Goal: Information Seeking & Learning: Learn about a topic

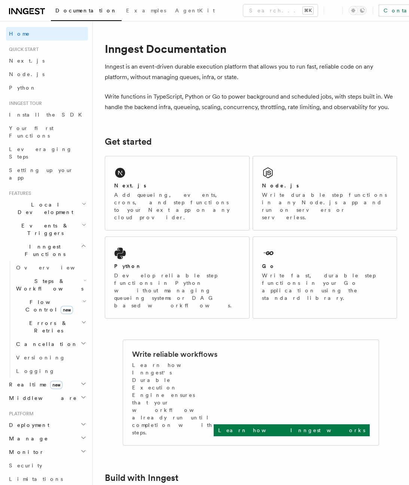
click at [77, 295] on h2 "Flow Control new" at bounding box center [50, 305] width 75 height 21
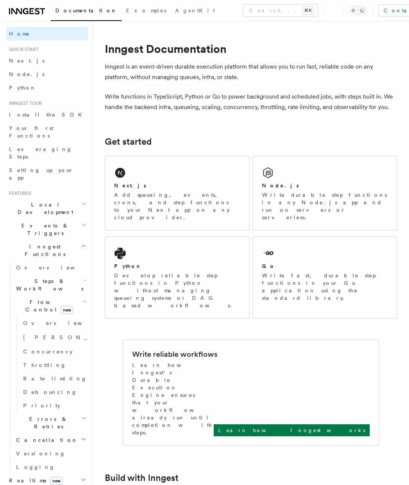
click at [77, 295] on h2 "Flow Control new" at bounding box center [50, 305] width 75 height 21
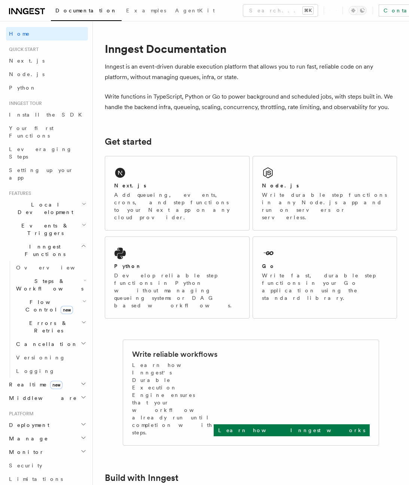
click at [83, 277] on icon "button" at bounding box center [84, 280] width 3 height 6
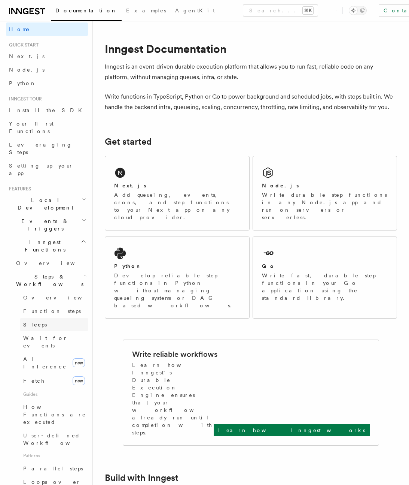
scroll to position [19, 0]
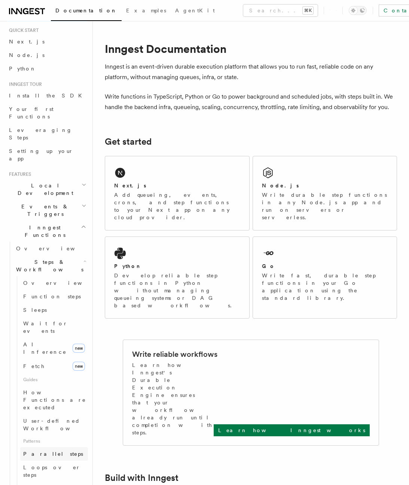
click at [46, 450] on span "Parallel steps" at bounding box center [53, 453] width 60 height 6
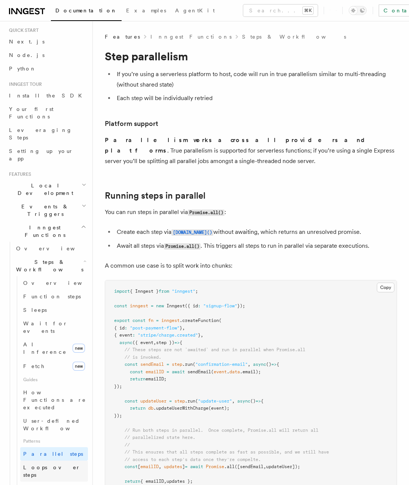
click at [42, 463] on span "Loops over steps" at bounding box center [55, 470] width 65 height 15
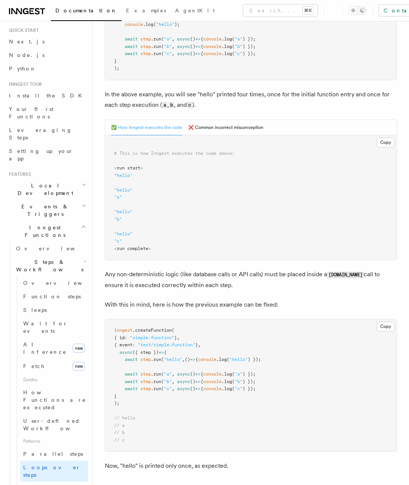
scroll to position [270, 0]
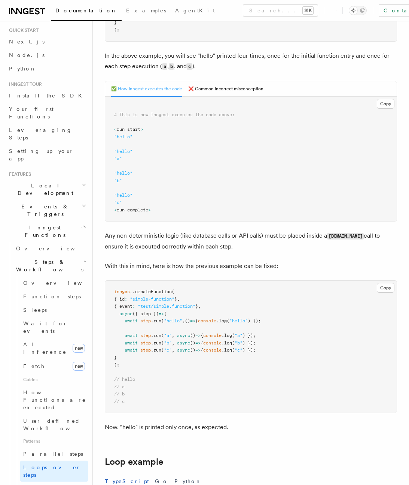
click at [115, 321] on span at bounding box center [119, 320] width 10 height 5
click at [115, 322] on span at bounding box center [119, 320] width 10 height 5
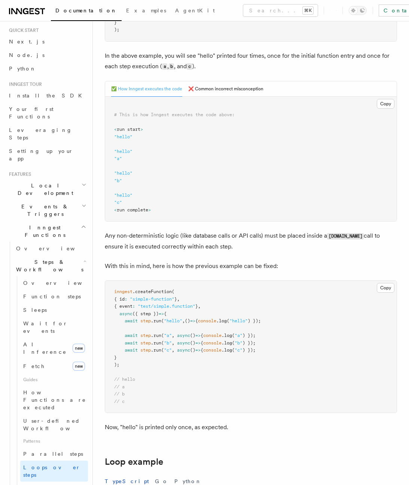
click at [115, 322] on span at bounding box center [119, 320] width 10 height 5
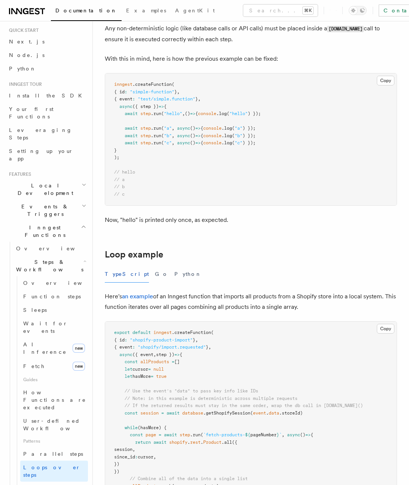
scroll to position [605, 0]
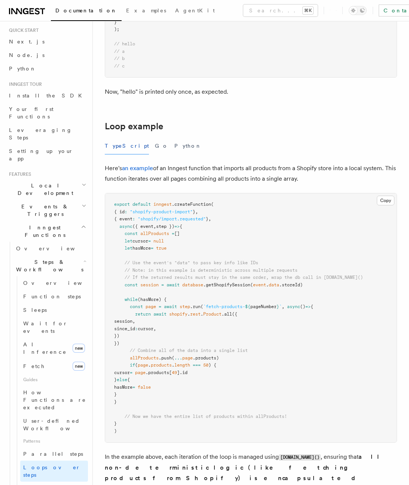
click at [120, 303] on pre "export default inngest .createFunction ( { id : "shopify-product-import" } , { …" at bounding box center [251, 317] width 292 height 249
click at [120, 304] on pre "export default inngest .createFunction ( { id : "shopify-product-import" } , { …" at bounding box center [251, 317] width 292 height 249
click at [120, 304] on span at bounding box center [122, 306] width 16 height 5
click at [120, 301] on span at bounding box center [119, 299] width 10 height 5
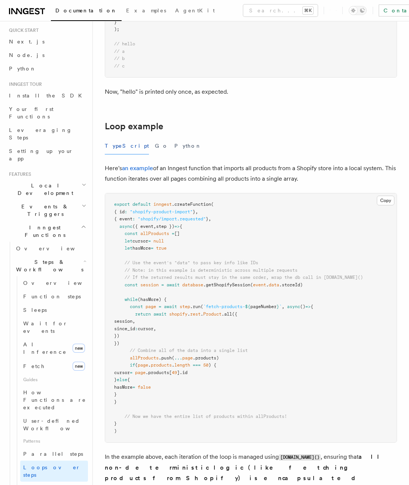
click at [120, 301] on span at bounding box center [119, 299] width 10 height 5
click at [163, 298] on span "(hasMore) {" at bounding box center [152, 299] width 29 height 5
click at [145, 295] on pre "export default inngest .createFunction ( { id : "shopify-product-import" } , { …" at bounding box center [251, 317] width 292 height 249
click at [123, 295] on pre "export default inngest .createFunction ( { id : "shopify-product-import" } , { …" at bounding box center [251, 317] width 292 height 249
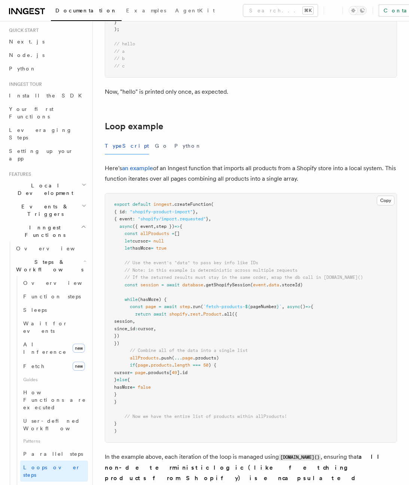
click at [115, 291] on pre "export default inngest .createFunction ( { id : "shopify-product-import" } , { …" at bounding box center [251, 317] width 292 height 249
click at [121, 288] on pre "export default inngest .createFunction ( { id : "shopify-product-import" } , { …" at bounding box center [251, 317] width 292 height 249
click at [120, 291] on pre "export default inngest .createFunction ( { id : "shopify-product-import" } , { …" at bounding box center [251, 317] width 292 height 249
click at [121, 290] on pre "export default inngest .createFunction ( { id : "shopify-product-import" } , { …" at bounding box center [251, 317] width 292 height 249
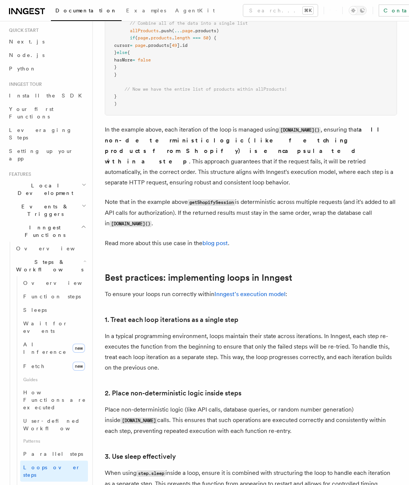
scroll to position [696, 0]
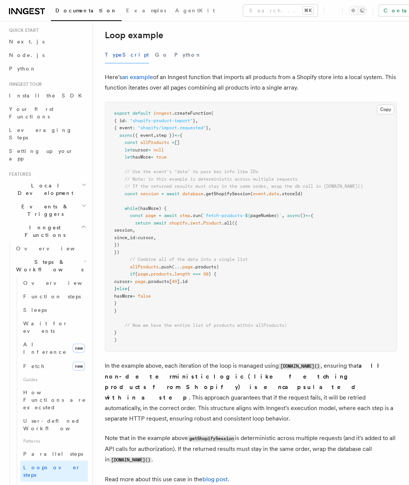
click at [117, 289] on span "}" at bounding box center [115, 288] width 3 height 5
click at [117, 290] on span "}" at bounding box center [115, 288] width 3 height 5
click at [117, 291] on span "}" at bounding box center [115, 288] width 3 height 5
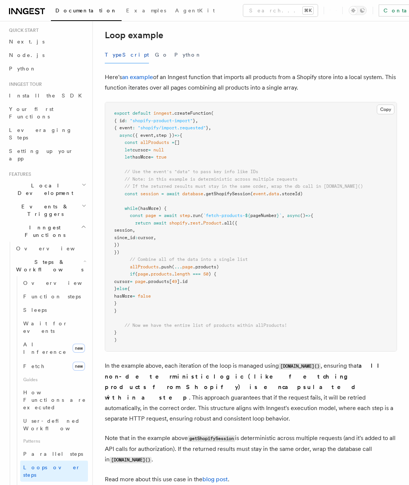
click at [117, 291] on span "}" at bounding box center [115, 288] width 3 height 5
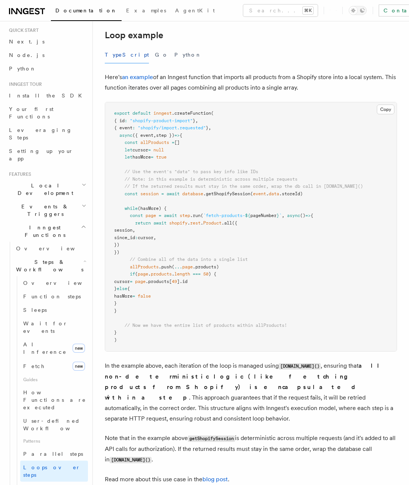
click at [117, 291] on span "}" at bounding box center [115, 288] width 3 height 5
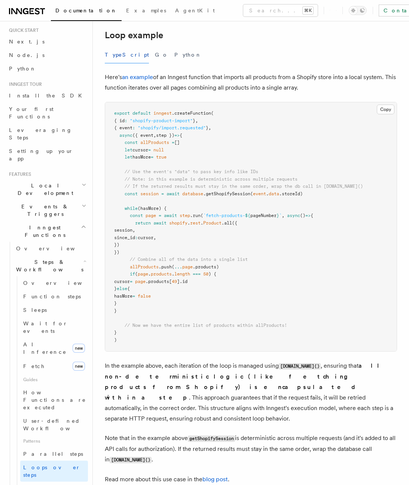
click at [117, 291] on span "}" at bounding box center [115, 288] width 3 height 5
click at [57, 447] on link "Parallel steps" at bounding box center [54, 453] width 68 height 13
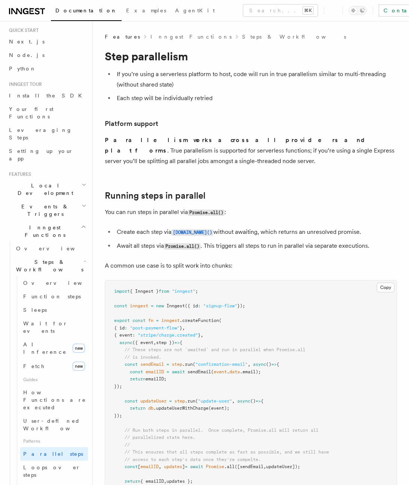
scroll to position [170, 0]
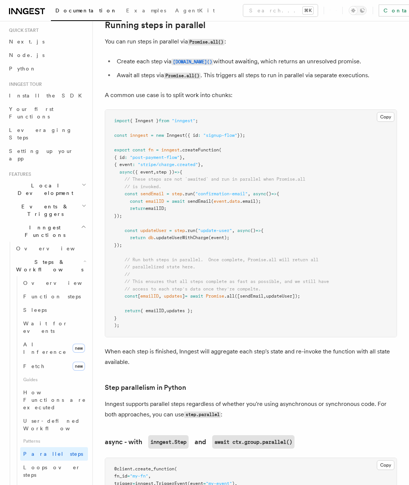
click at [125, 346] on p "When each step is finished, Inngest will aggregate each step's state and re-inv…" at bounding box center [251, 356] width 292 height 21
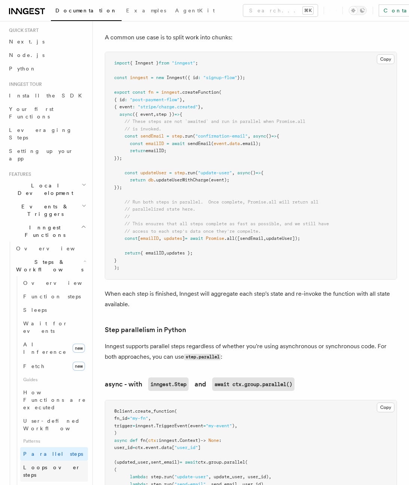
click at [54, 464] on span "Loops over steps" at bounding box center [51, 470] width 57 height 13
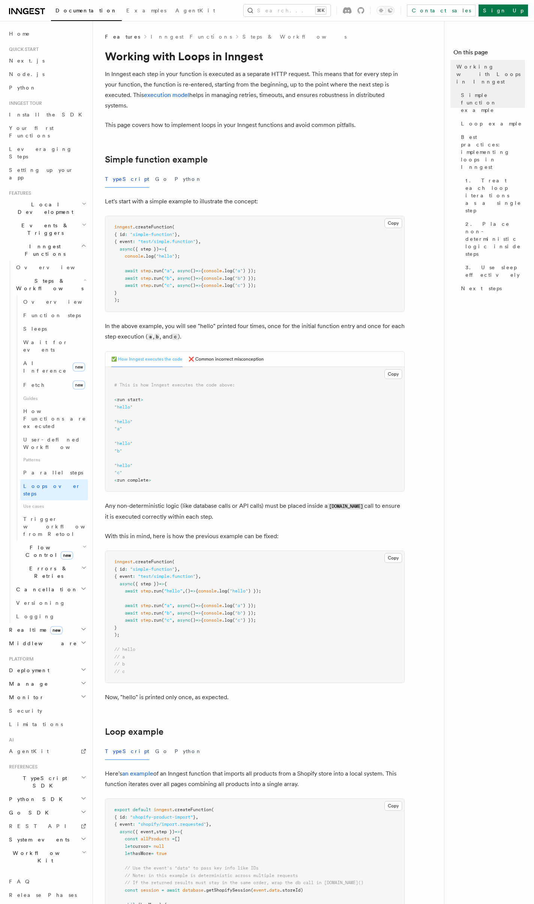
scroll to position [202, 0]
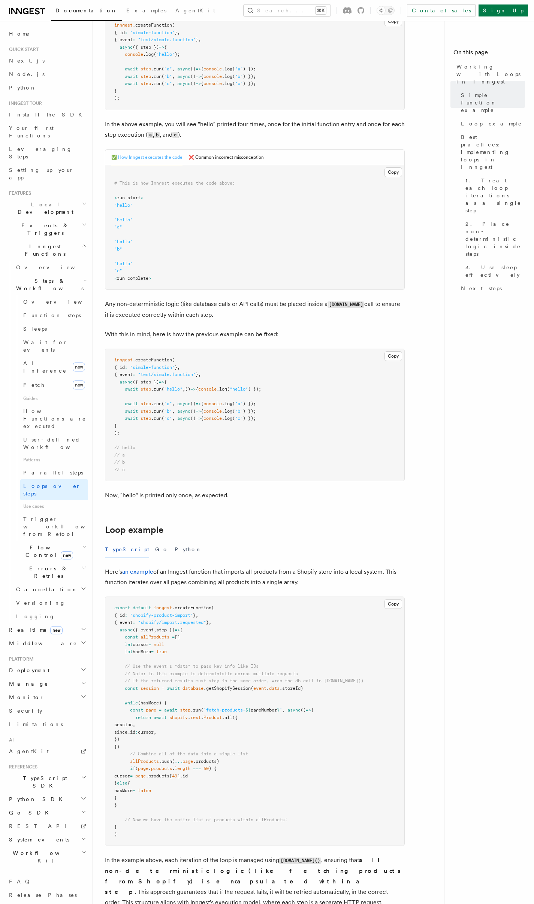
click at [73, 484] on h2 "Errors & Retries" at bounding box center [50, 572] width 75 height 21
click at [57, 484] on link "Retries" at bounding box center [54, 602] width 68 height 13
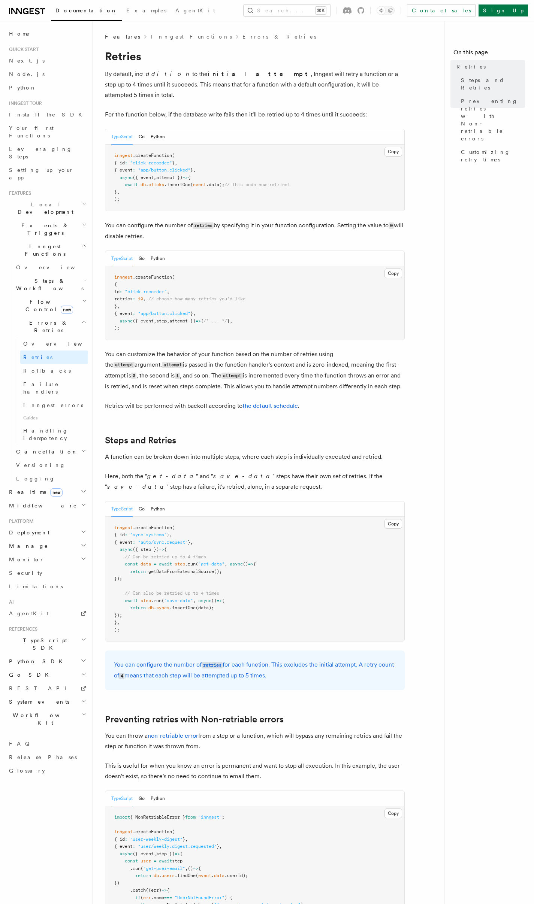
click at [167, 415] on article "Features Inngest Functions Errors & Retries Retries By default, in addition to …" at bounding box center [271, 732] width 333 height 1398
click at [170, 414] on article "Features Inngest Functions Errors & Retries Retries By default, in addition to …" at bounding box center [271, 732] width 333 height 1398
click at [130, 408] on article "Features Inngest Functions Errors & Retries Retries By default, in addition to …" at bounding box center [271, 732] width 333 height 1398
click at [122, 411] on article "Features Inngest Functions Errors & Retries Retries By default, in addition to …" at bounding box center [271, 732] width 333 height 1398
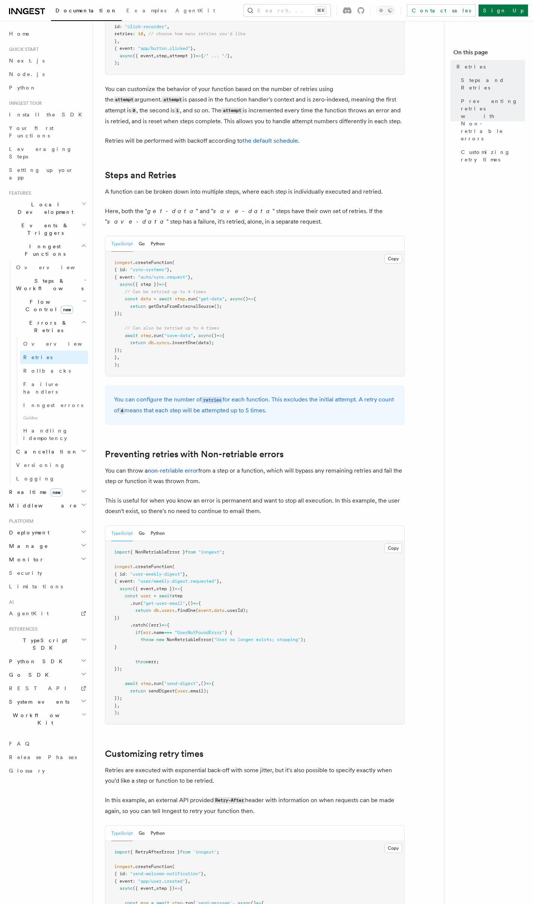
click at [127, 425] on article "Features Inngest Functions Errors & Retries Retries By default, in addition to …" at bounding box center [271, 467] width 333 height 1398
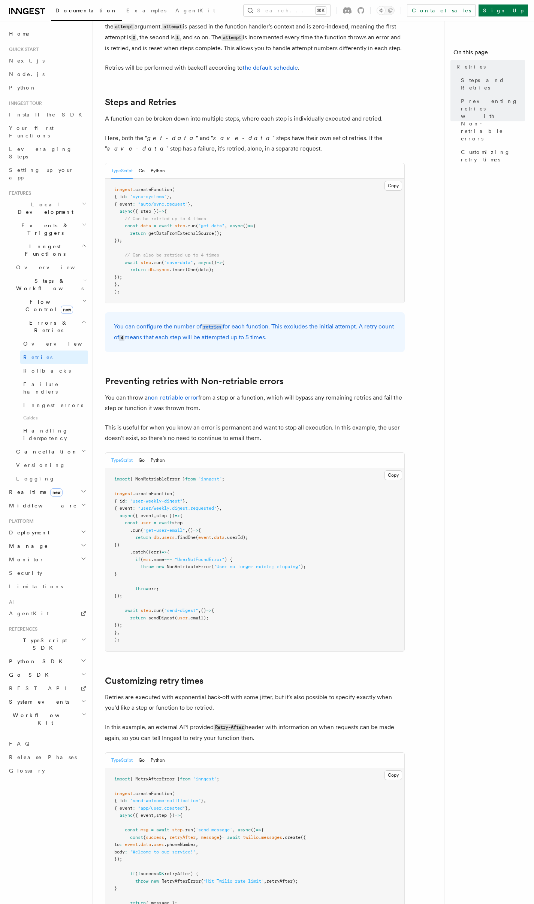
scroll to position [491, 0]
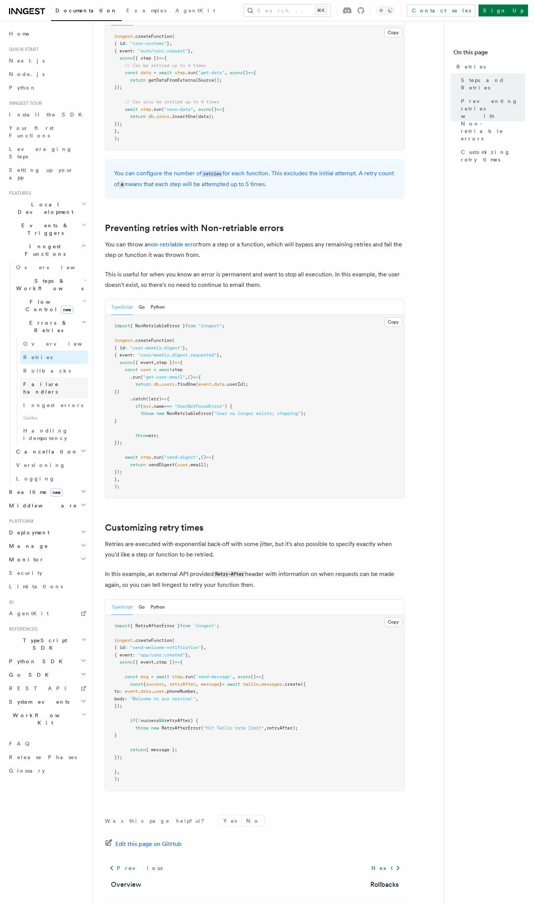
click at [49, 381] on span "Failure handlers" at bounding box center [41, 387] width 36 height 13
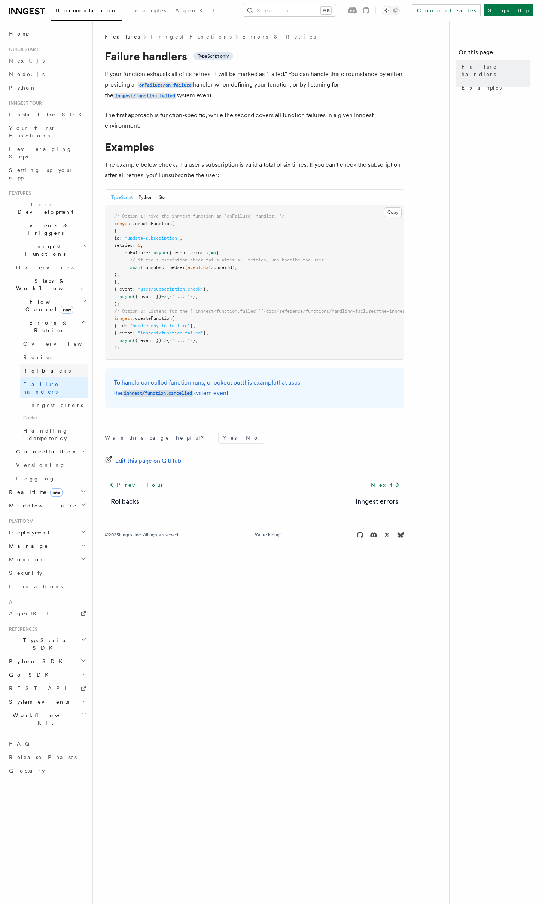
click at [60, 364] on link "Rollbacks" at bounding box center [54, 370] width 68 height 13
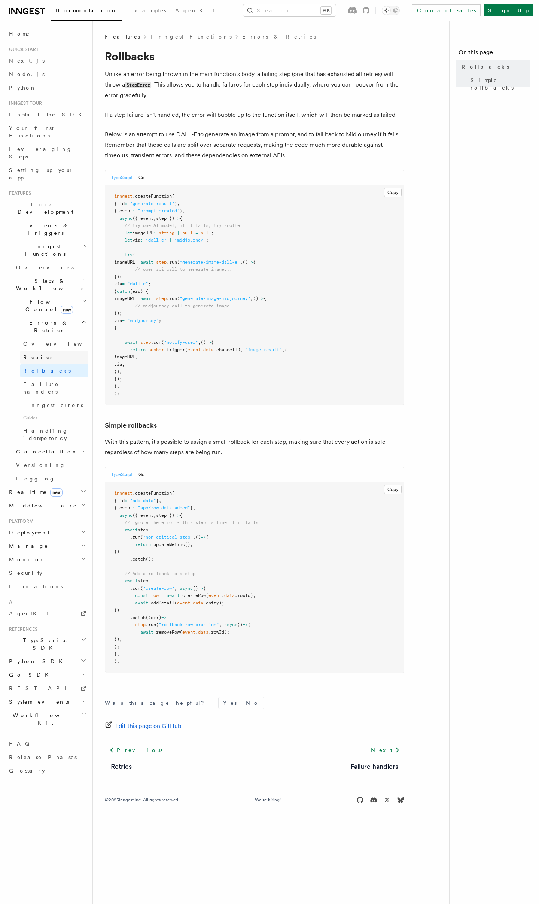
click at [61, 350] on link "Retries" at bounding box center [54, 356] width 68 height 13
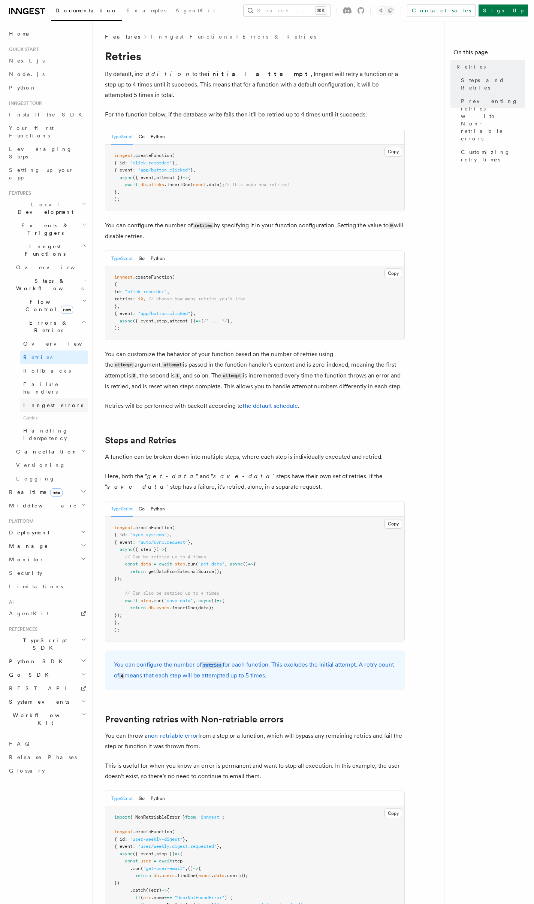
click at [55, 402] on span "Inngest errors" at bounding box center [53, 405] width 60 height 6
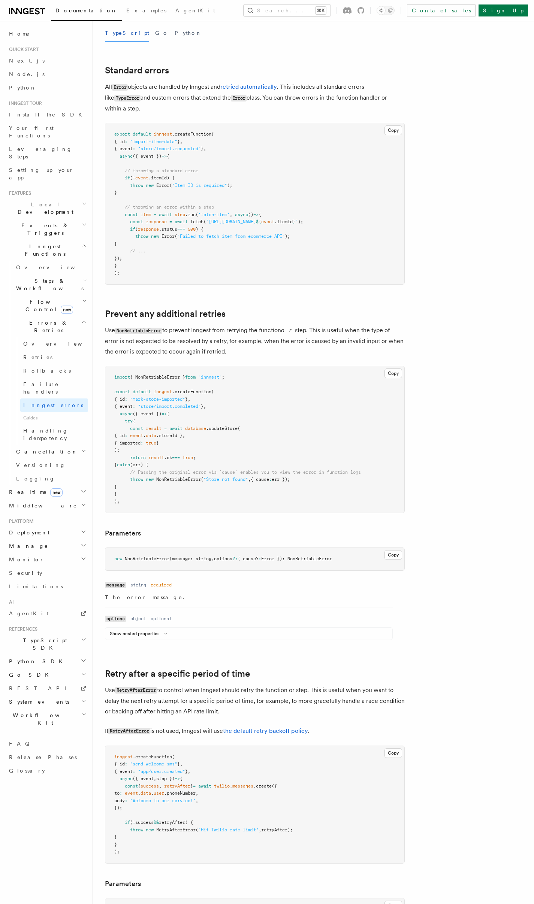
scroll to position [343, 0]
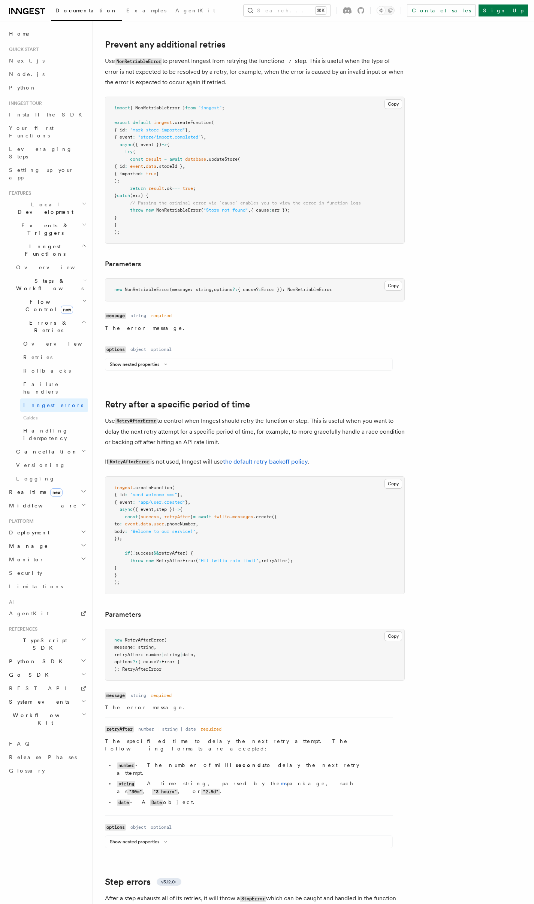
click at [107, 454] on article "Features Inngest Functions Errors & Retries Inngest Errors Inngest automaticall…" at bounding box center [277, 699] width 345 height 2019
click at [110, 444] on p "Use RetryAfterError to control when Inngest should retry the function or step. …" at bounding box center [255, 432] width 300 height 32
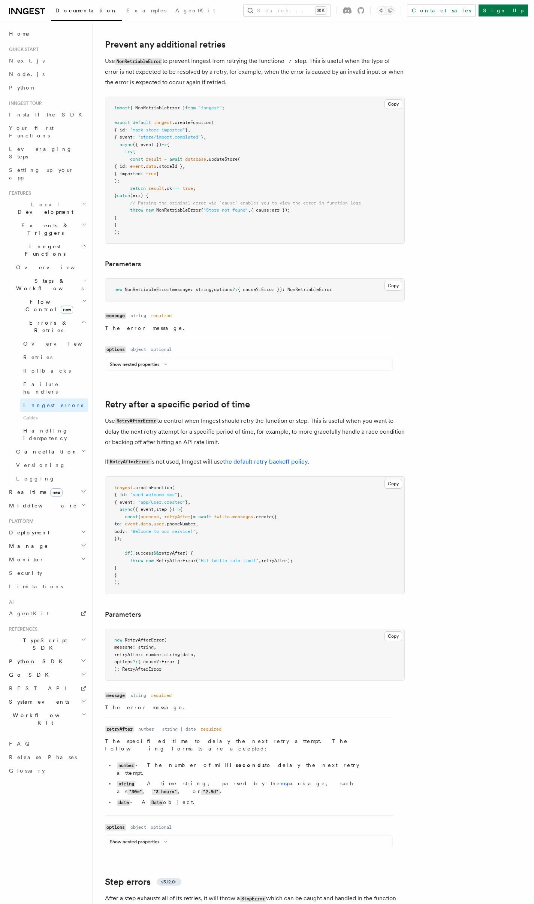
click at [109, 454] on article "Features Inngest Functions Errors & Retries Inngest Errors Inngest automaticall…" at bounding box center [277, 699] width 345 height 2019
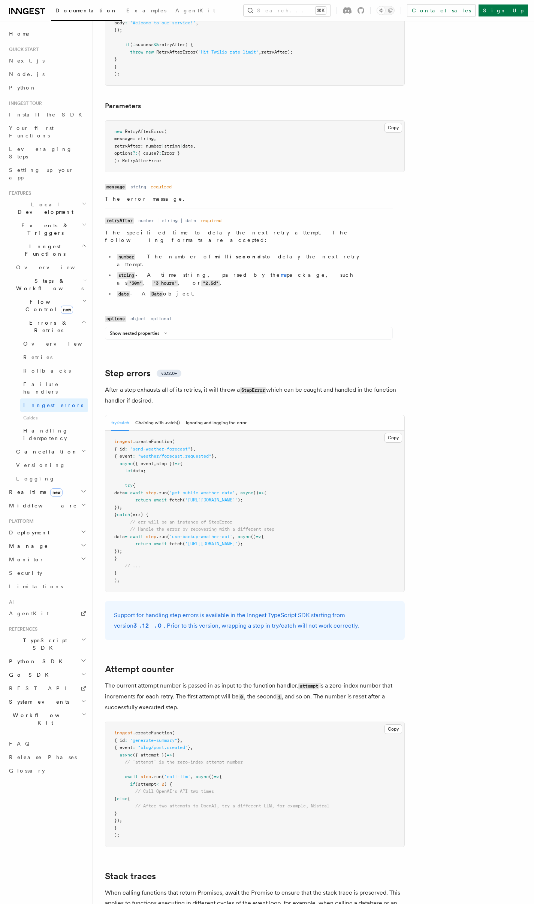
scroll to position [890, 0]
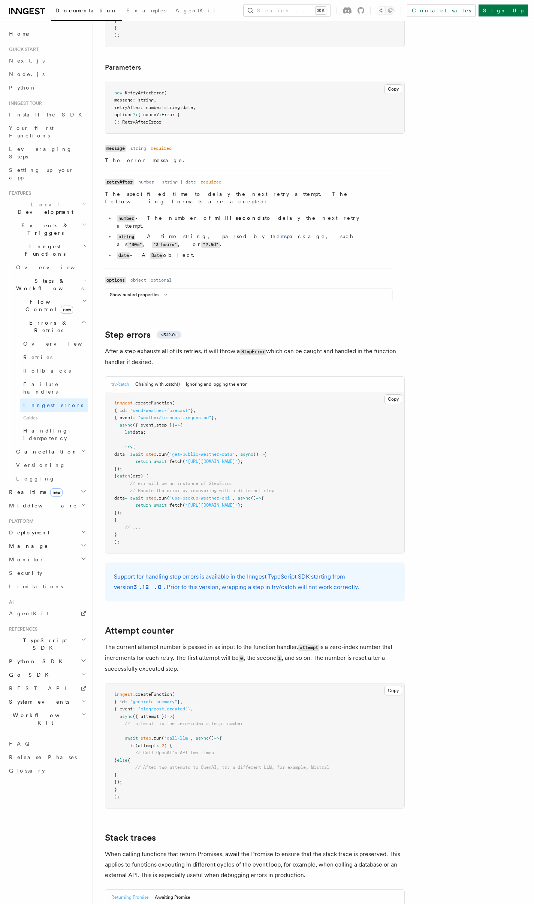
click at [121, 459] on span at bounding box center [124, 461] width 21 height 5
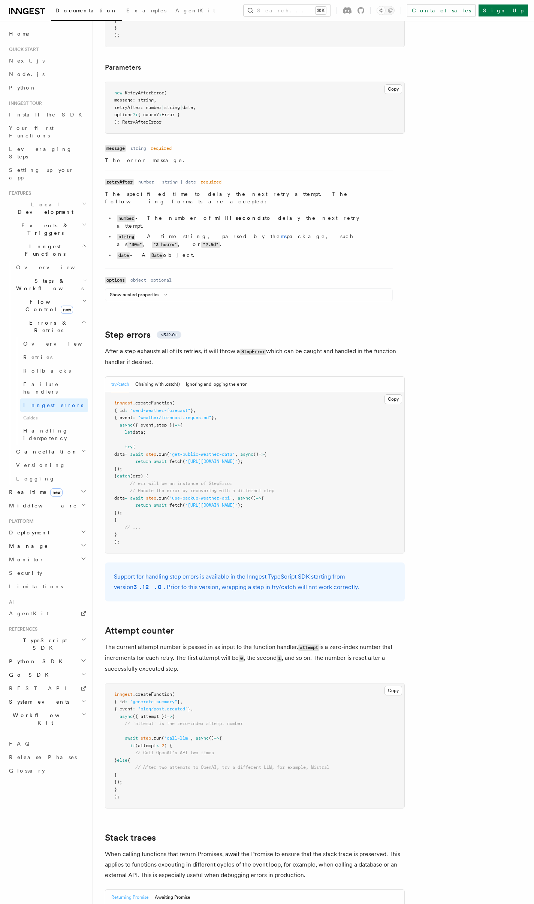
click at [121, 459] on span at bounding box center [124, 461] width 21 height 5
click at [120, 459] on span at bounding box center [124, 461] width 21 height 5
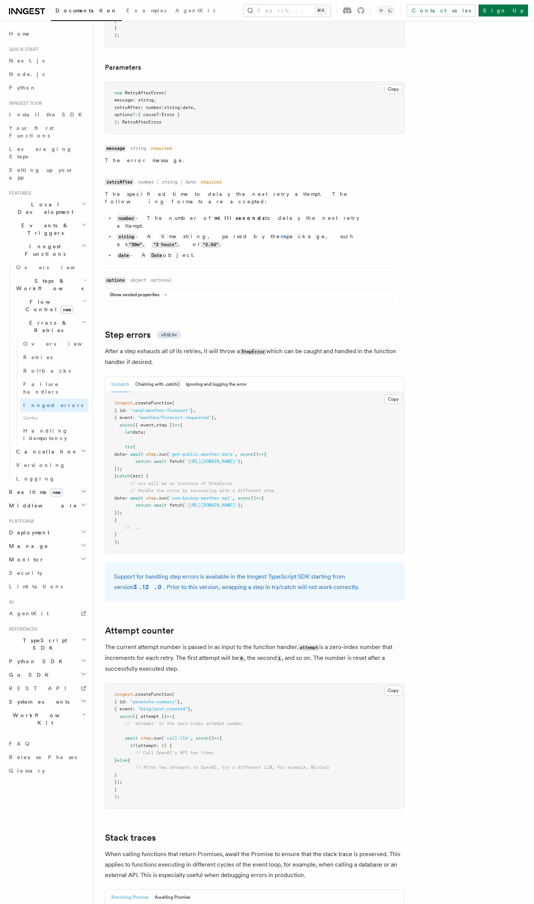
click at [122, 452] on span "data" at bounding box center [119, 454] width 10 height 5
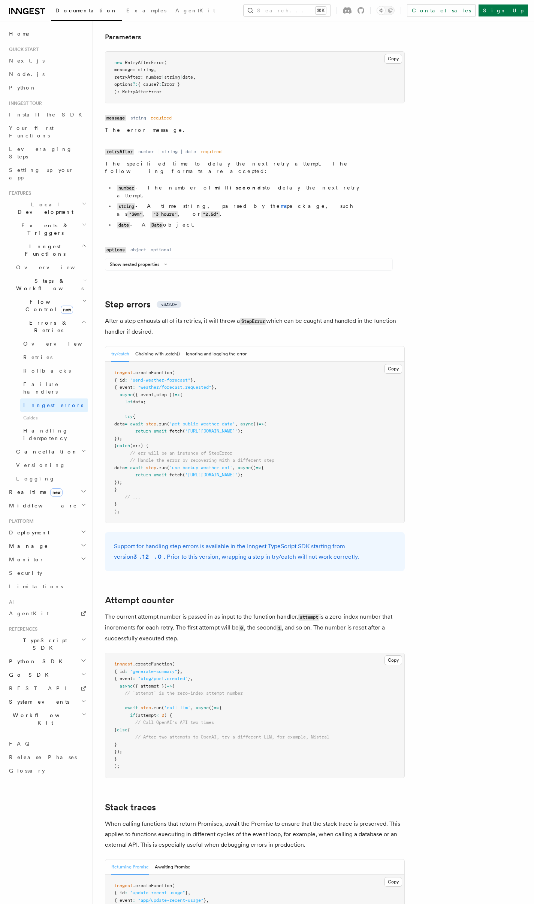
scroll to position [775, 0]
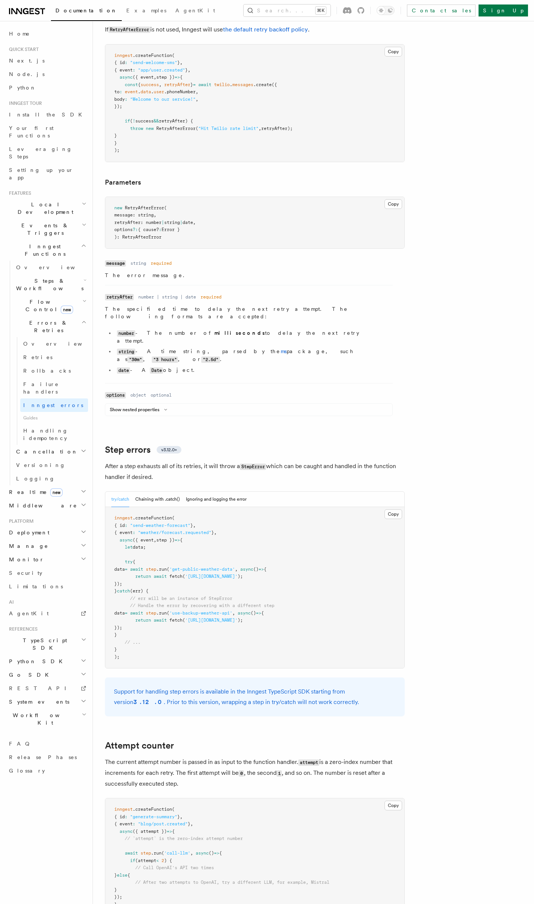
click at [123, 438] on article "Features Inngest Functions Errors & Retries Inngest Errors Inngest automaticall…" at bounding box center [277, 266] width 345 height 2019
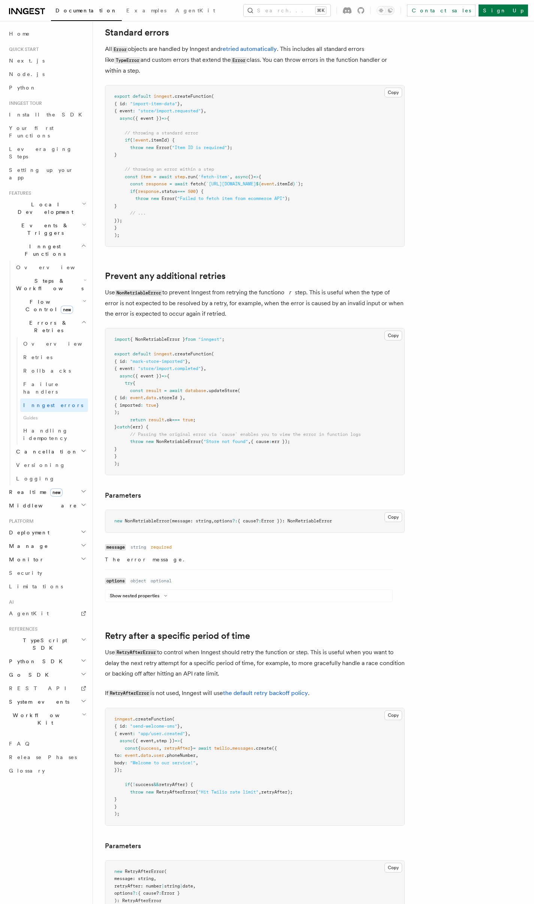
scroll to position [27, 0]
